Goal: Communication & Community: Answer question/provide support

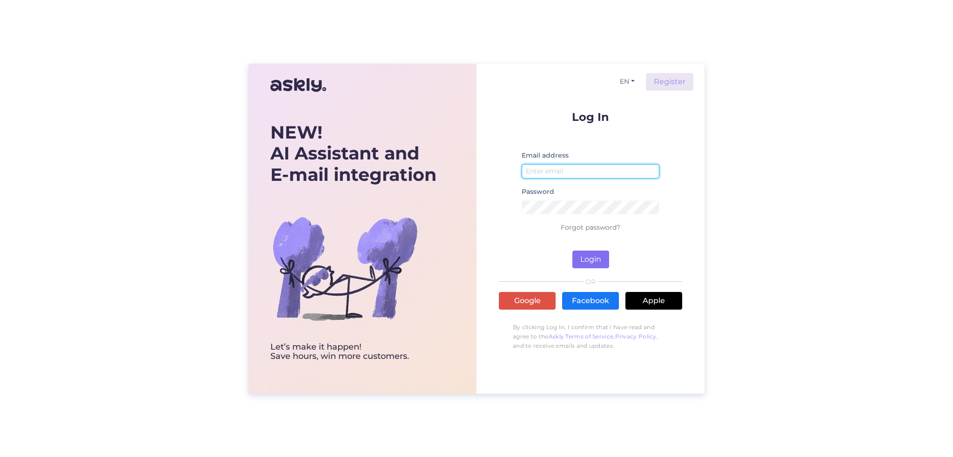
type input "[EMAIL_ADDRESS][DOMAIN_NAME]"
click at [594, 260] on button "Login" at bounding box center [590, 260] width 37 height 18
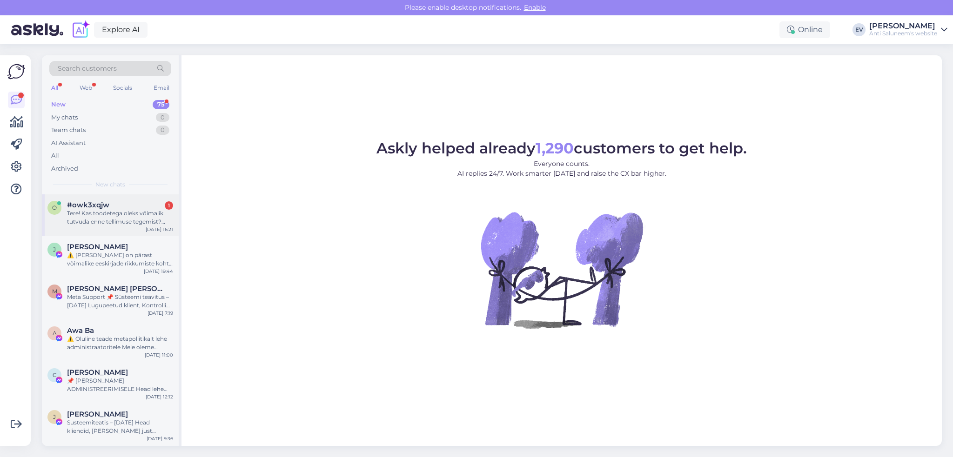
click at [98, 223] on div "Tere! Kas toodetega oleks võimalik tutvuda enne tellimuse tegemist? Oleksime hu…" at bounding box center [120, 217] width 106 height 17
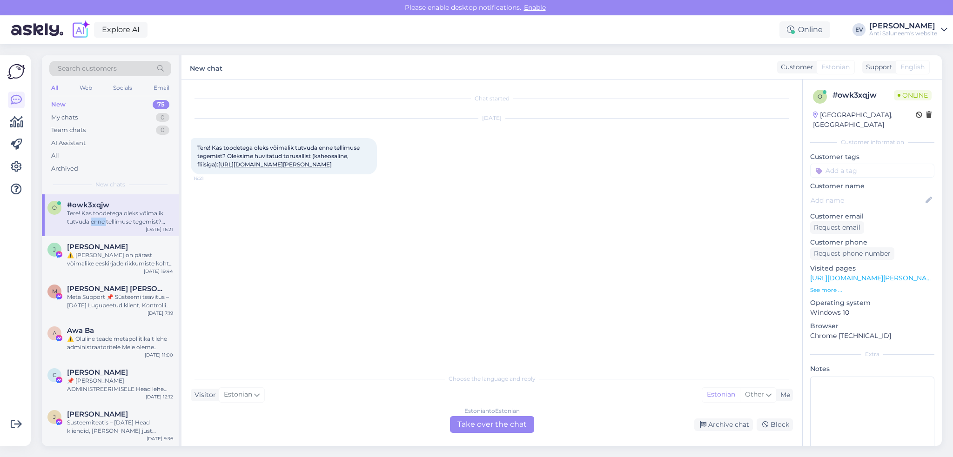
click at [98, 223] on div "Tere! Kas toodetega oleks võimalik tutvuda enne tellimuse tegemist? Oleksime hu…" at bounding box center [120, 217] width 106 height 17
click at [507, 428] on div "Estonian to Estonian Take over the chat" at bounding box center [492, 424] width 84 height 17
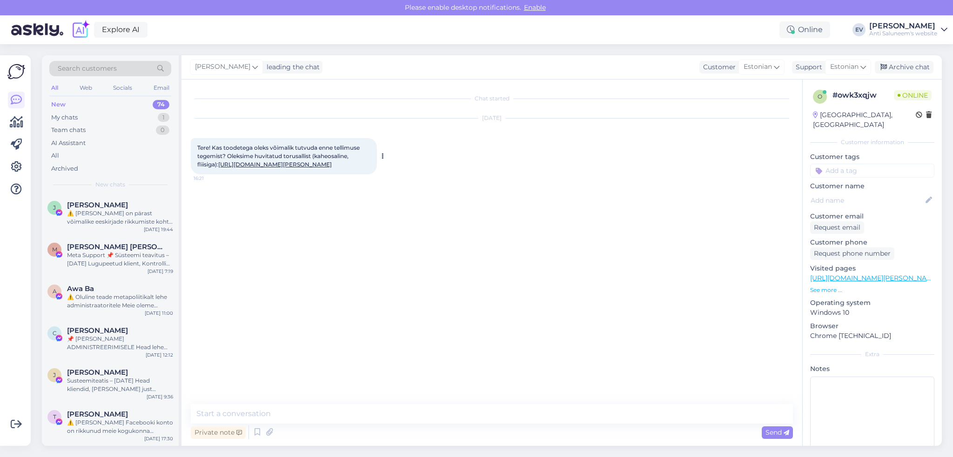
click at [300, 165] on link "[URL][DOMAIN_NAME][PERSON_NAME]" at bounding box center [274, 164] width 113 height 7
click at [326, 422] on textarea at bounding box center [492, 414] width 602 height 20
click at [445, 416] on textarea "Tere! Paraku kõikide toodete näidiseid meil kontoris ei ole." at bounding box center [492, 414] width 602 height 20
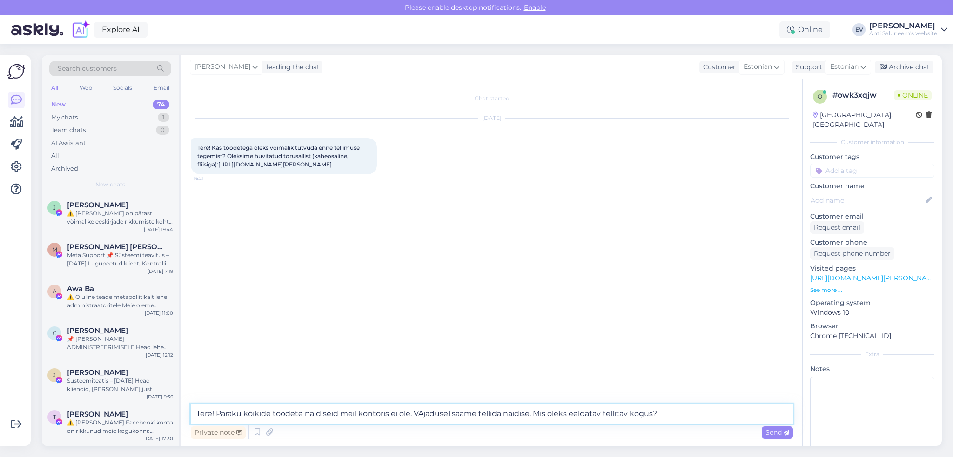
type textarea "Tere! Paraku kõikide toodete näidiseid meil kontoris ei ole. VAjadusel saame te…"
click at [767, 433] on span "Send" at bounding box center [777, 432] width 24 height 8
